Goal: Find specific page/section: Find specific page/section

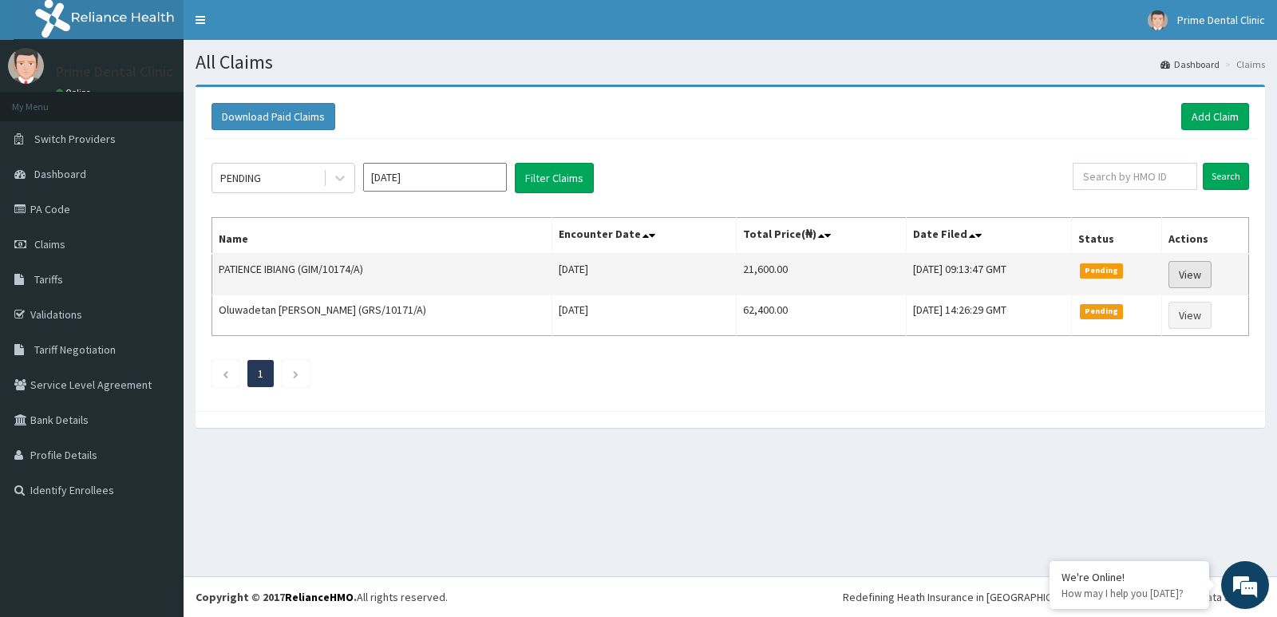
click at [1198, 271] on link "View" at bounding box center [1190, 274] width 43 height 27
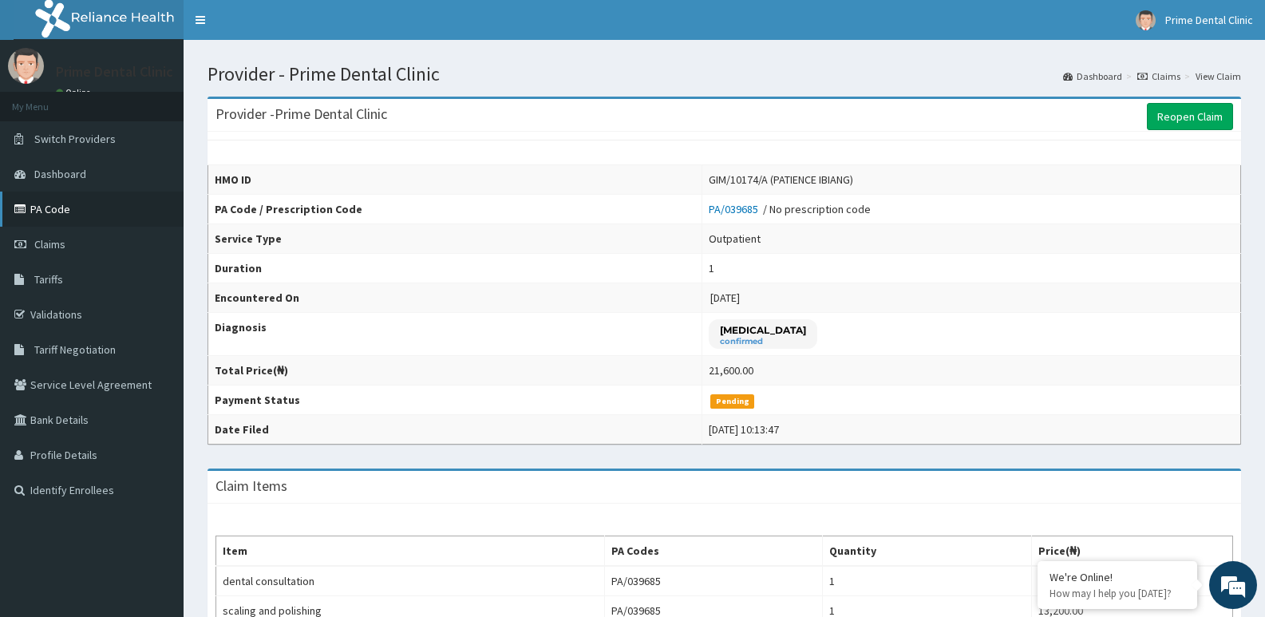
click at [65, 212] on link "PA Code" at bounding box center [92, 209] width 184 height 35
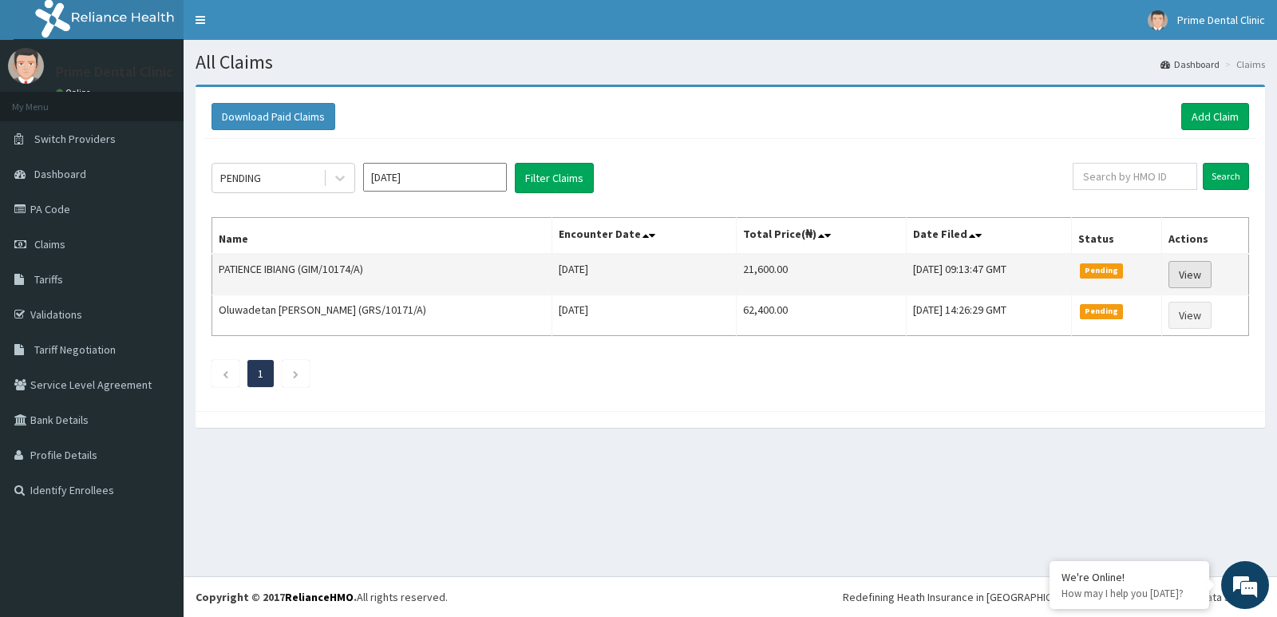
click at [1193, 277] on link "View" at bounding box center [1190, 274] width 43 height 27
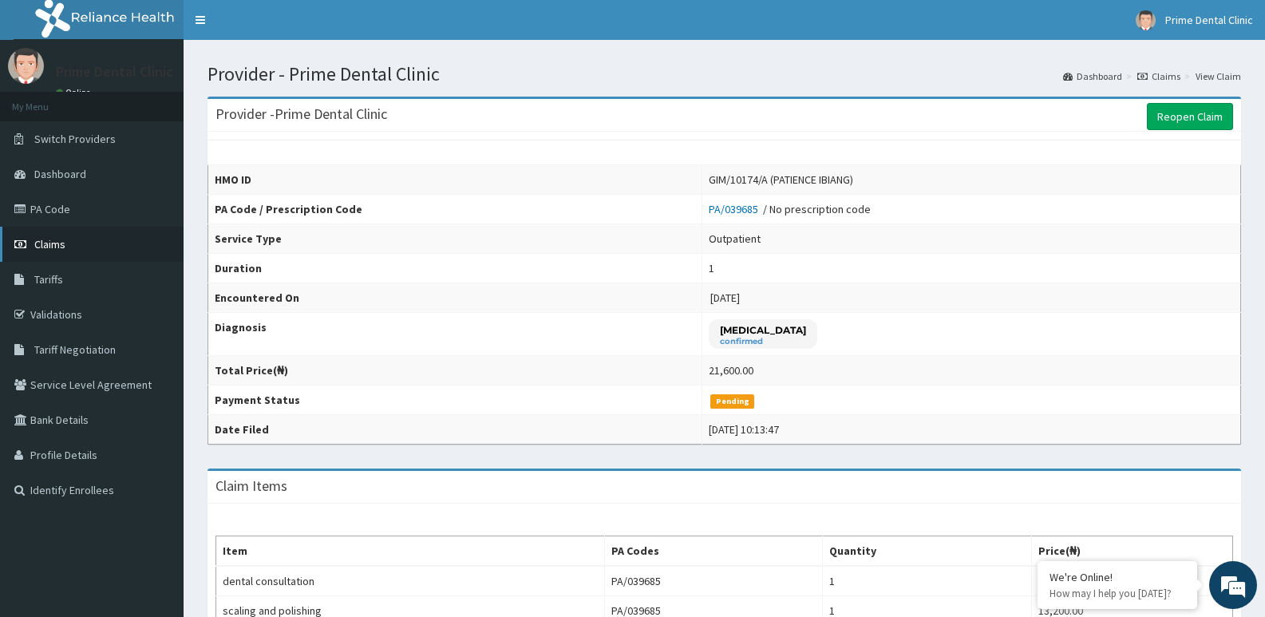
click at [65, 247] on link "Claims" at bounding box center [92, 244] width 184 height 35
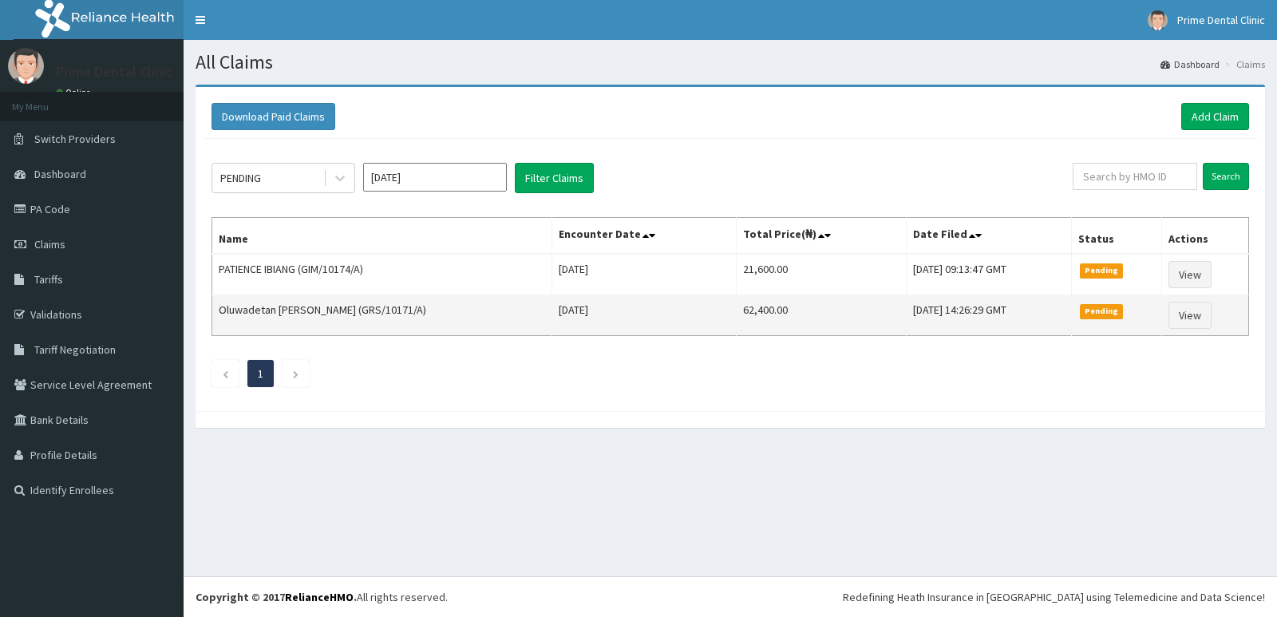
click at [341, 322] on td "Oluwadetan [PERSON_NAME] (GRS/10171/A)" at bounding box center [382, 315] width 340 height 41
click at [1183, 314] on link "View" at bounding box center [1190, 315] width 43 height 27
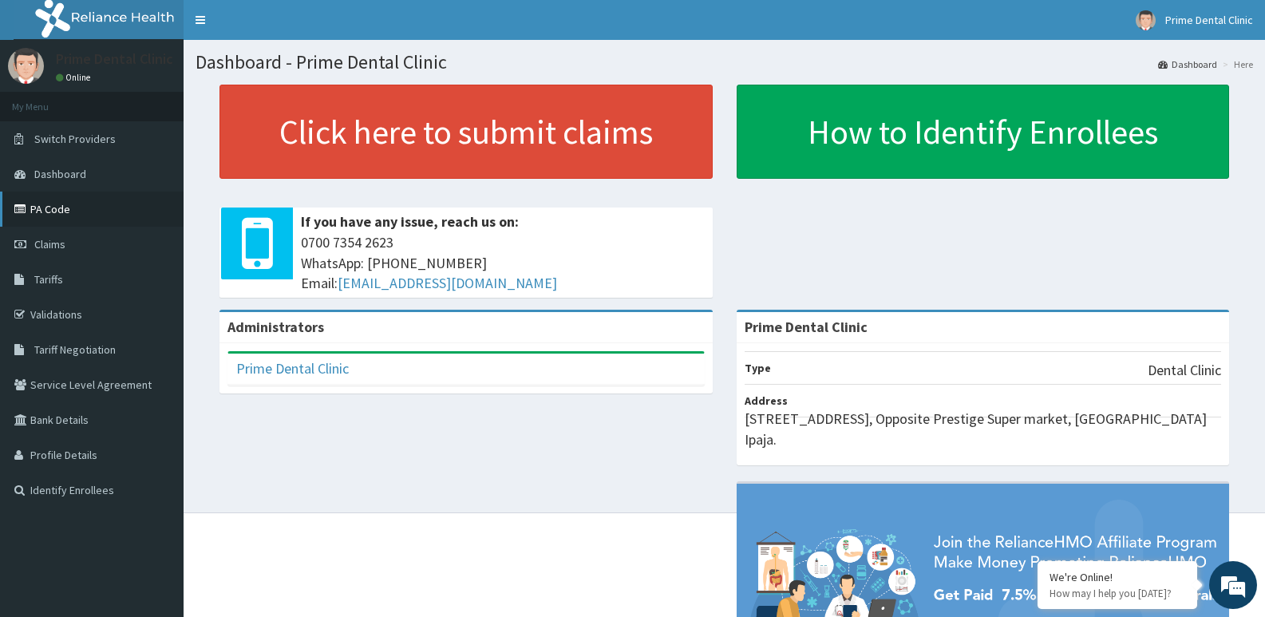
click at [113, 202] on link "PA Code" at bounding box center [92, 209] width 184 height 35
click at [46, 212] on link "PA Code" at bounding box center [92, 209] width 184 height 35
click at [61, 215] on link "PA Code" at bounding box center [92, 209] width 184 height 35
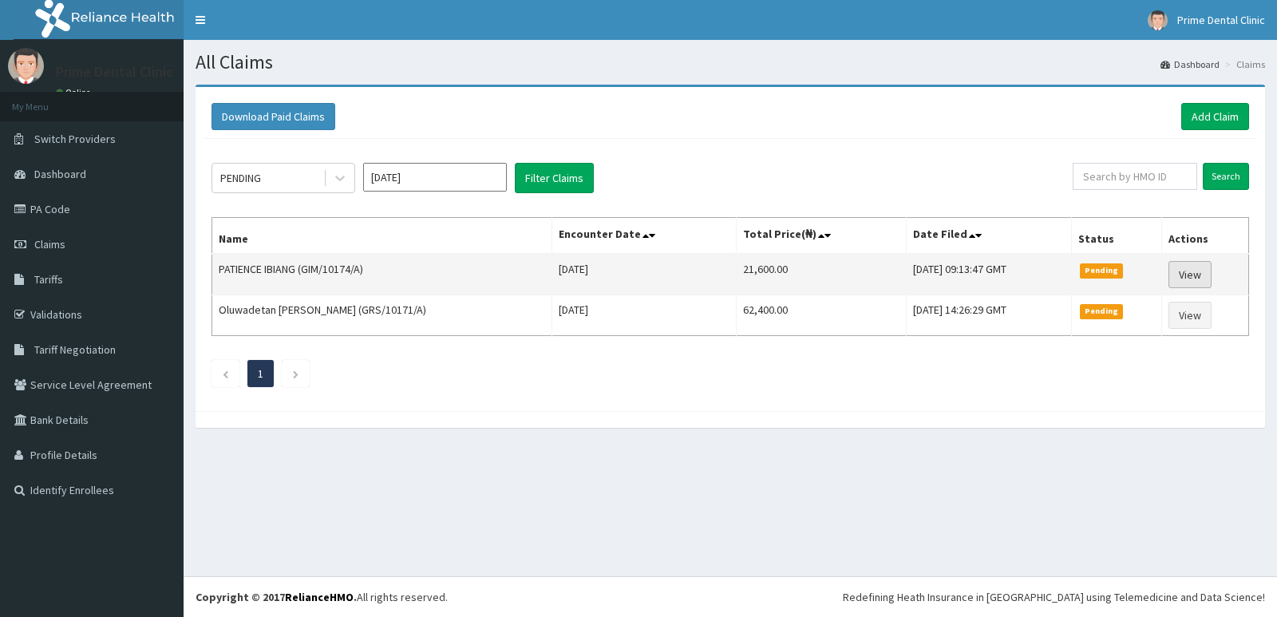
click at [1194, 277] on link "View" at bounding box center [1190, 274] width 43 height 27
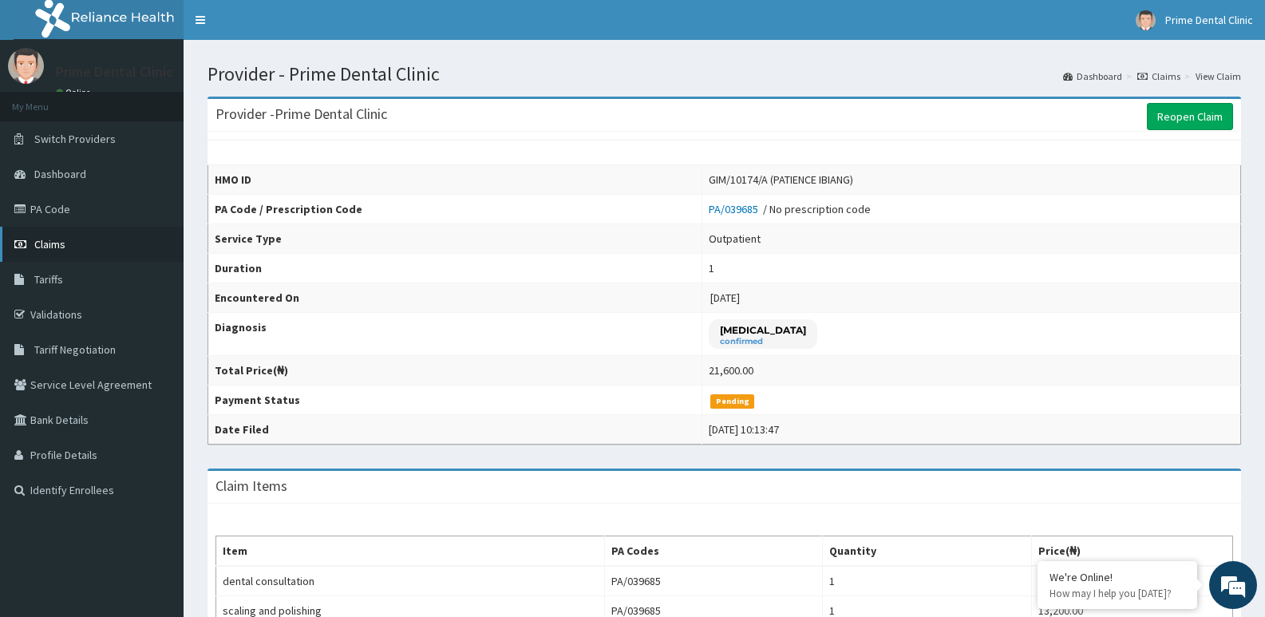
click at [53, 254] on link "Claims" at bounding box center [92, 244] width 184 height 35
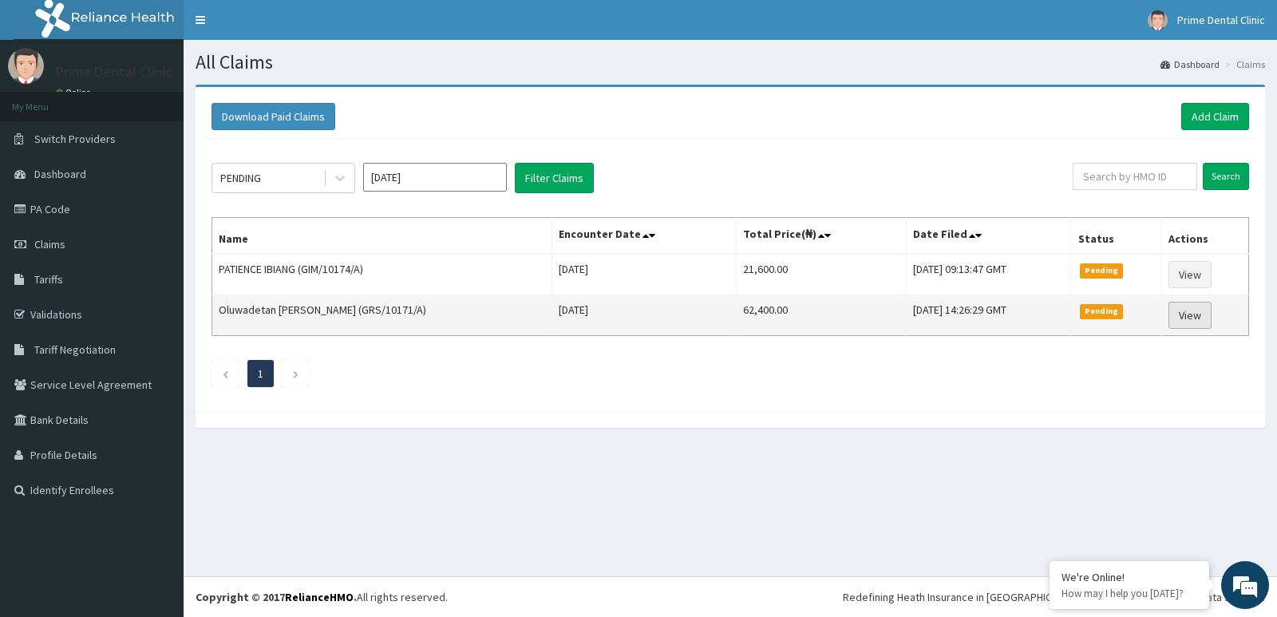
click at [1194, 312] on link "View" at bounding box center [1190, 315] width 43 height 27
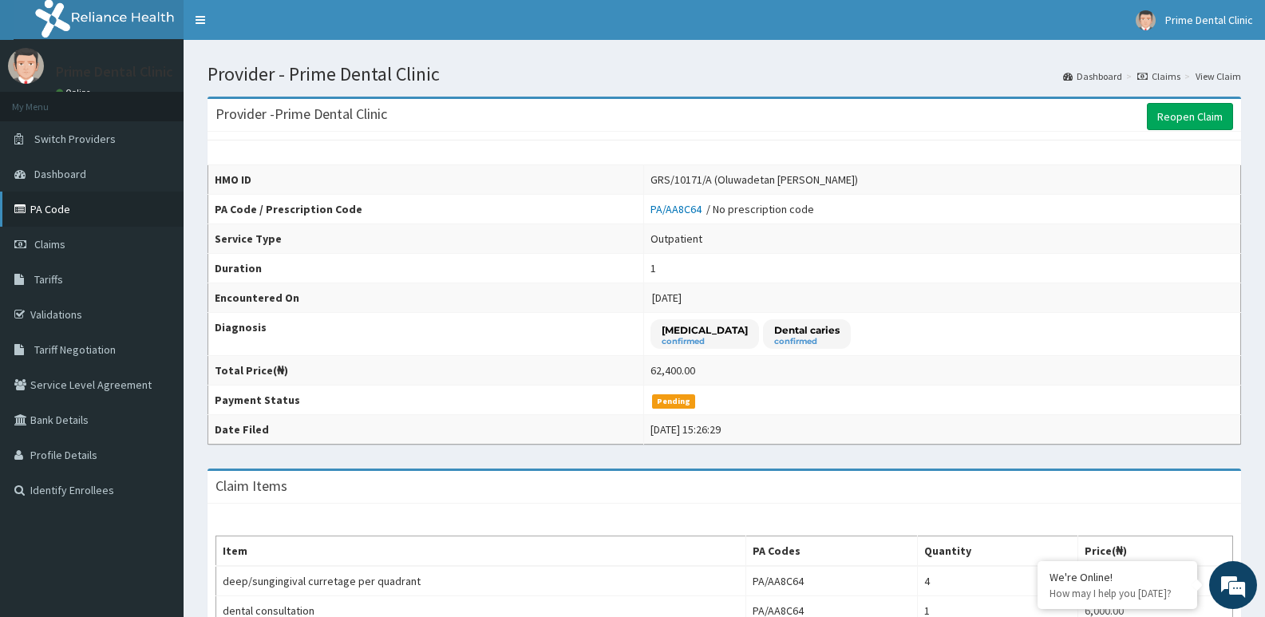
click at [68, 212] on link "PA Code" at bounding box center [92, 209] width 184 height 35
